Goal: Task Accomplishment & Management: Complete application form

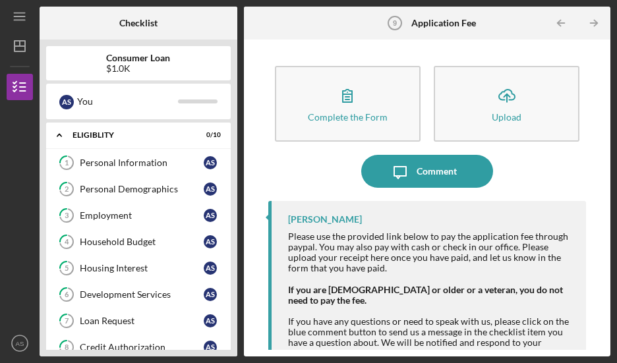
scroll to position [69, 0]
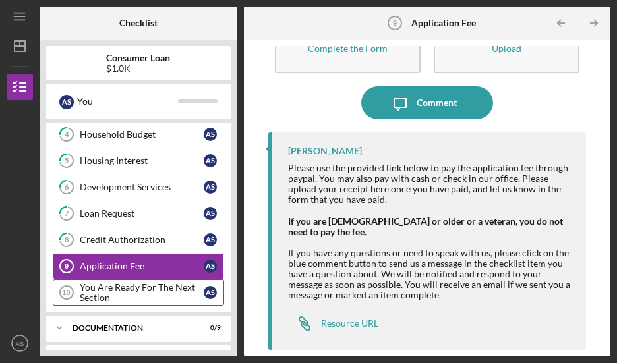
click at [125, 286] on div "You Are Ready For The Next Section" at bounding box center [142, 292] width 124 height 21
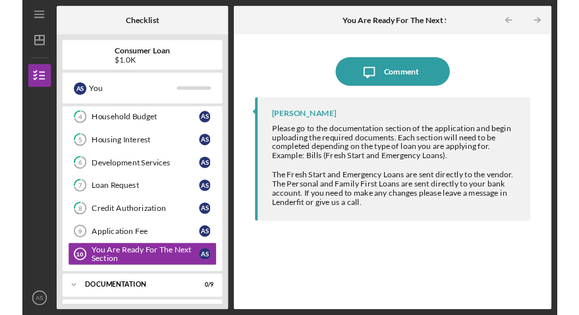
scroll to position [45, 0]
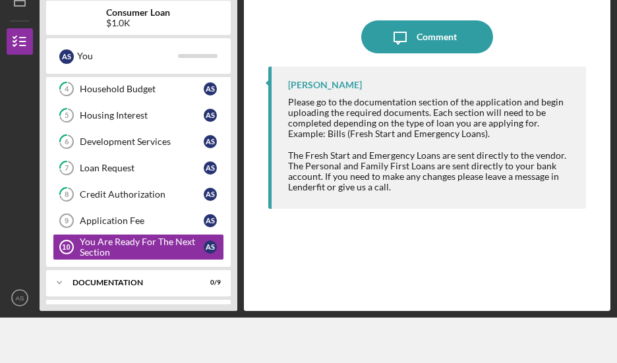
click at [283, 104] on div "[PERSON_NAME] Please go to the documentation section of the application and beg…" at bounding box center [427, 138] width 318 height 142
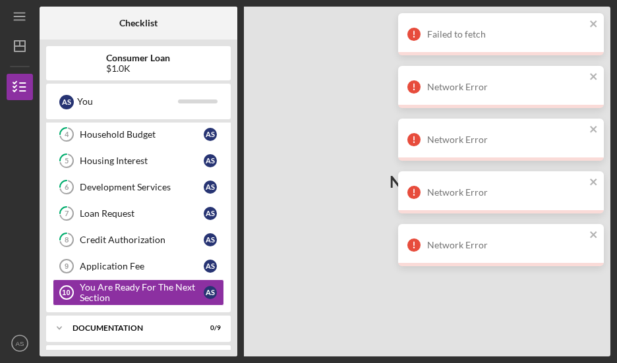
scroll to position [107, 0]
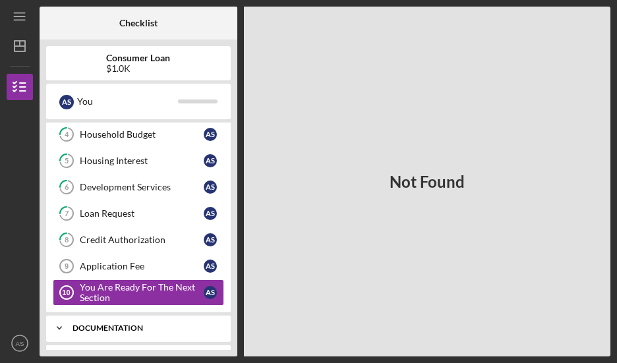
click at [129, 328] on div "Icon/Expander Documentation 0 / 9" at bounding box center [138, 328] width 185 height 26
click at [134, 344] on link "ID Verification 11 ID Verification A S" at bounding box center [138, 356] width 171 height 26
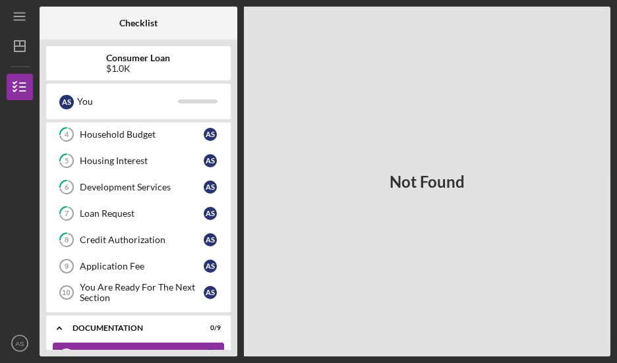
click at [103, 345] on link "ID Verification 11 ID Verification A S" at bounding box center [138, 356] width 171 height 26
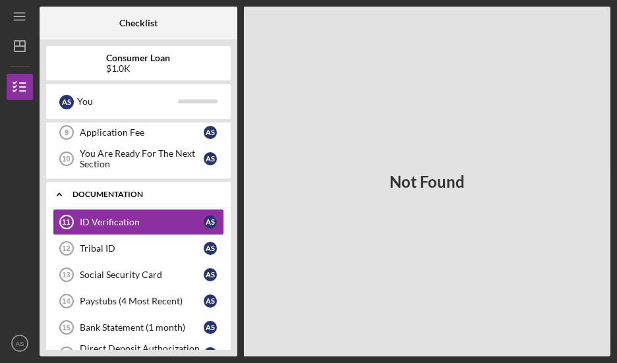
scroll to position [227, 0]
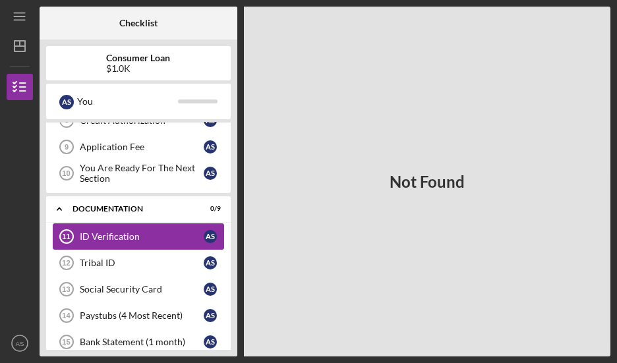
click at [71, 232] on icon "ID Verification 11" at bounding box center [66, 236] width 33 height 33
click at [199, 232] on div "ID Verification" at bounding box center [142, 236] width 124 height 11
